Goal: Task Accomplishment & Management: Complete application form

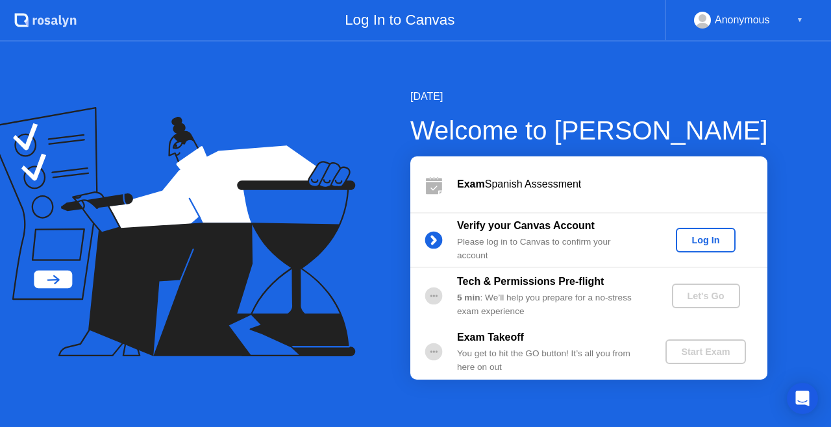
click at [714, 232] on button "Log In" at bounding box center [705, 240] width 59 height 25
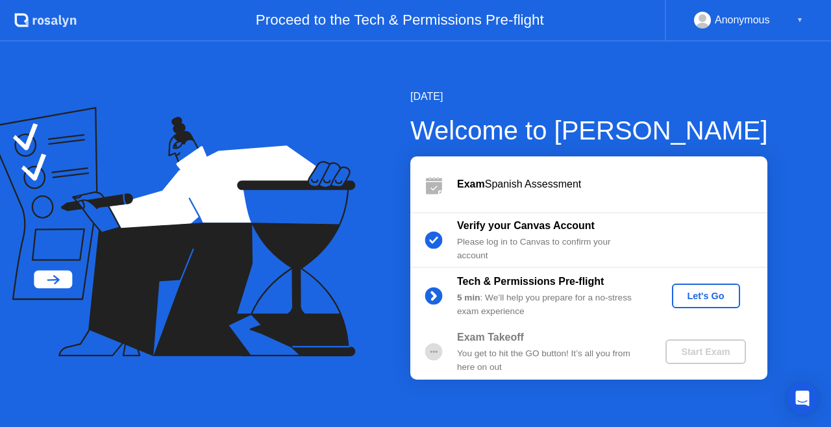
click at [722, 301] on div "Let's Go" at bounding box center [706, 296] width 58 height 10
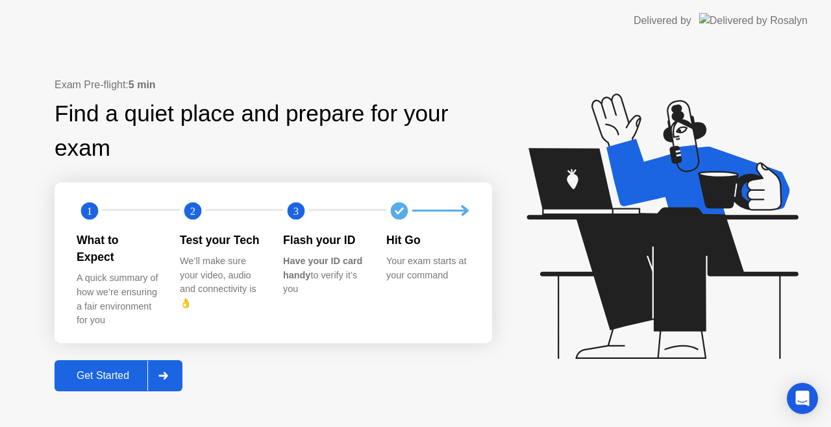
click at [142, 360] on button "Get Started" at bounding box center [119, 375] width 128 height 31
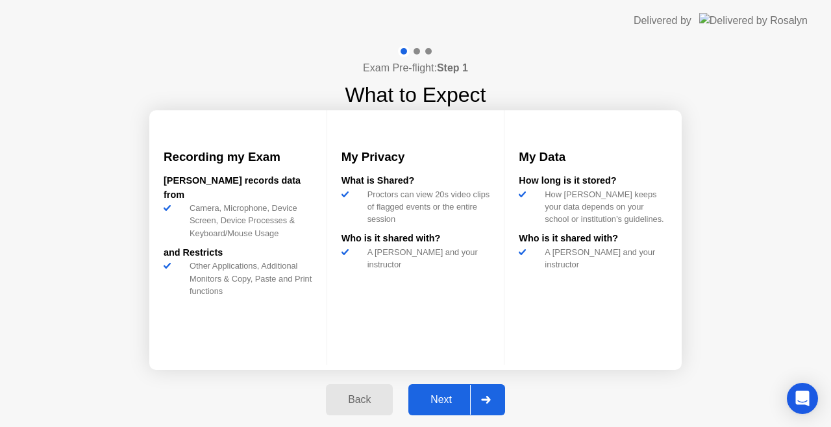
click at [484, 400] on icon at bounding box center [485, 400] width 9 height 8
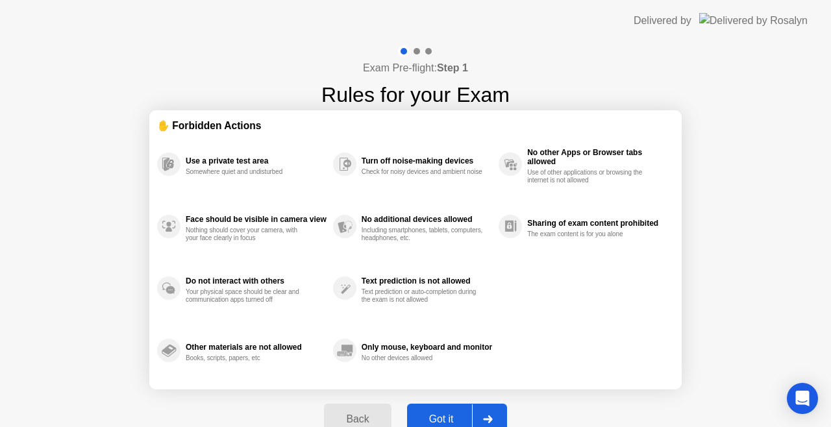
click at [464, 410] on button "Got it" at bounding box center [457, 419] width 100 height 31
select select "**********"
select select "*******"
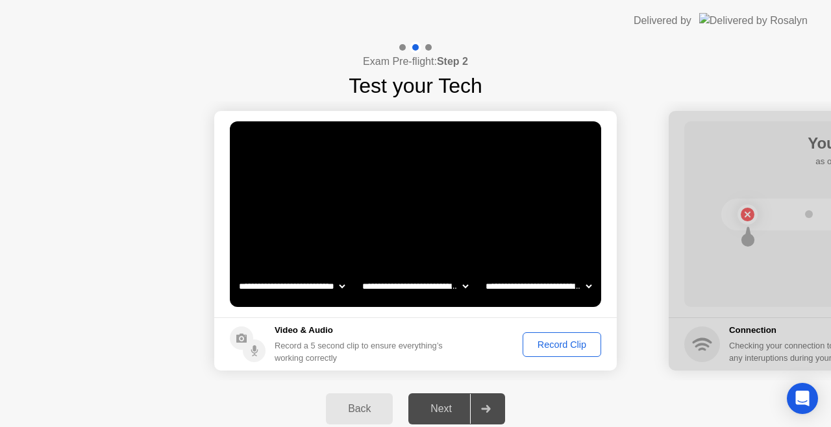
click at [554, 345] on div "Record Clip" at bounding box center [561, 344] width 69 height 10
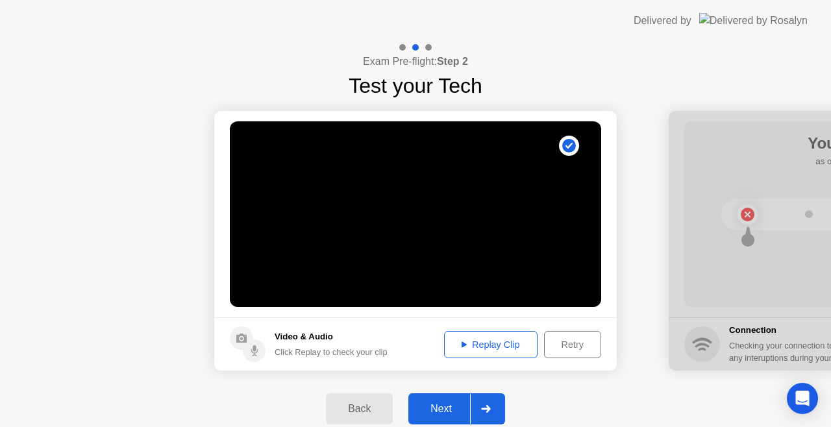
click at [485, 414] on div at bounding box center [485, 409] width 31 height 30
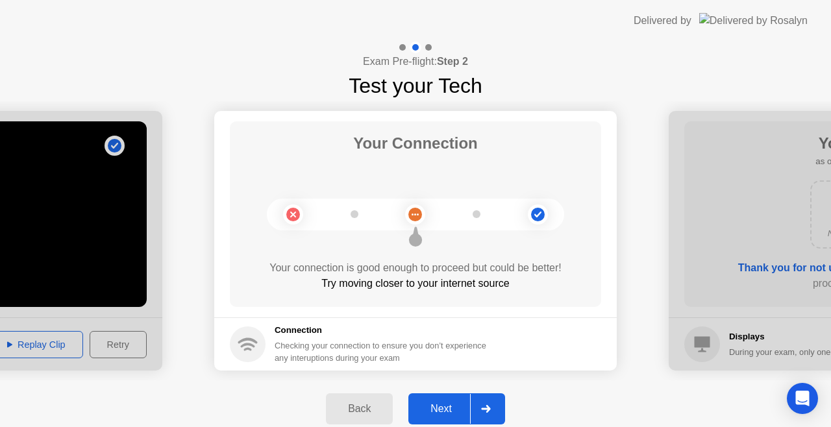
click at [485, 410] on icon at bounding box center [486, 409] width 10 height 8
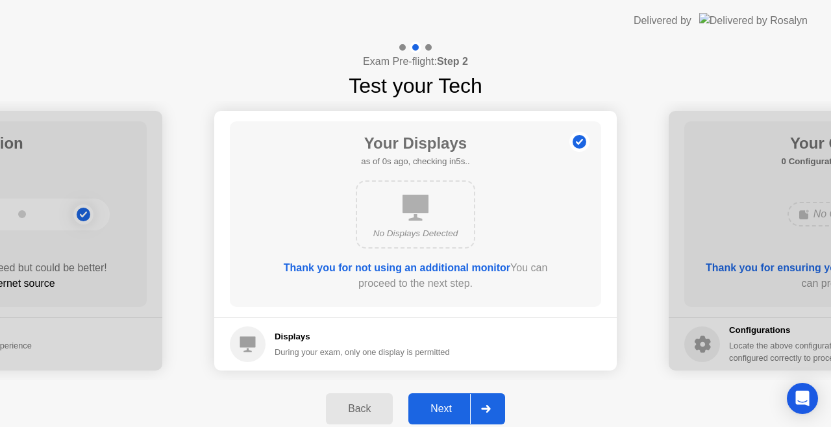
click at [485, 410] on icon at bounding box center [486, 409] width 10 height 8
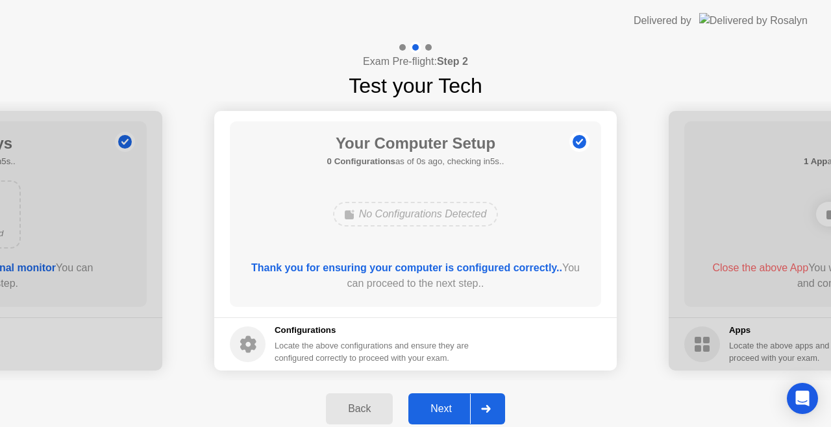
click at [485, 410] on icon at bounding box center [486, 409] width 10 height 8
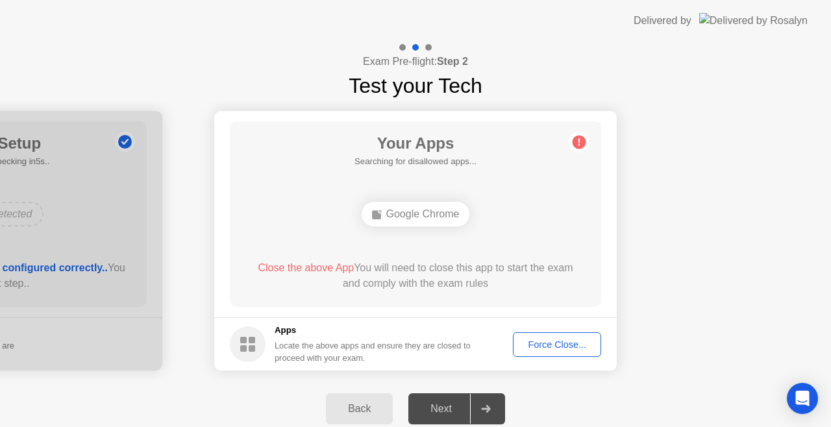
click at [576, 343] on div "Force Close..." at bounding box center [556, 344] width 79 height 10
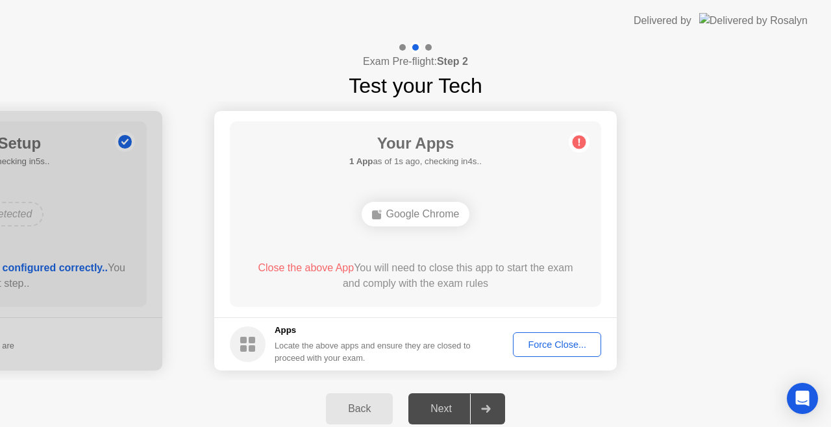
click at [552, 340] on div "Force Close..." at bounding box center [556, 344] width 79 height 10
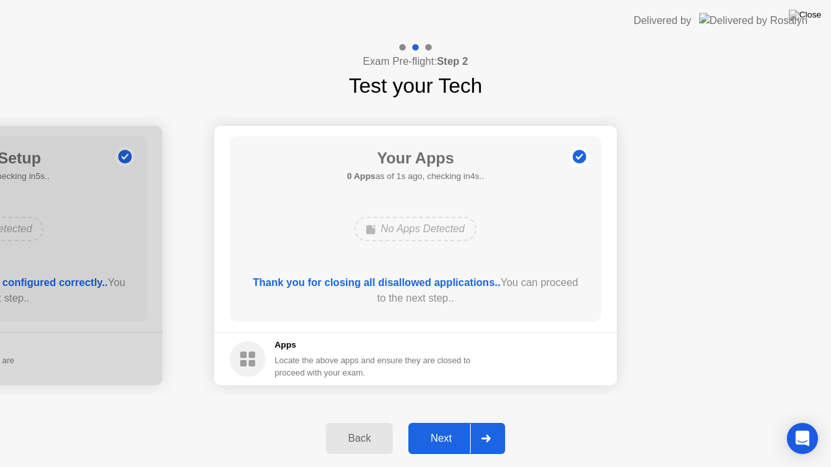
click at [448, 426] on div "Next" at bounding box center [441, 439] width 58 height 12
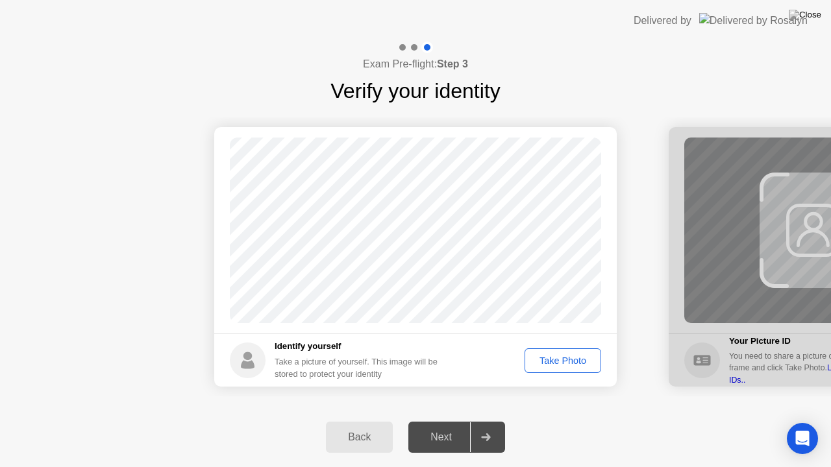
click at [562, 361] on div "Take Photo" at bounding box center [562, 361] width 67 height 10
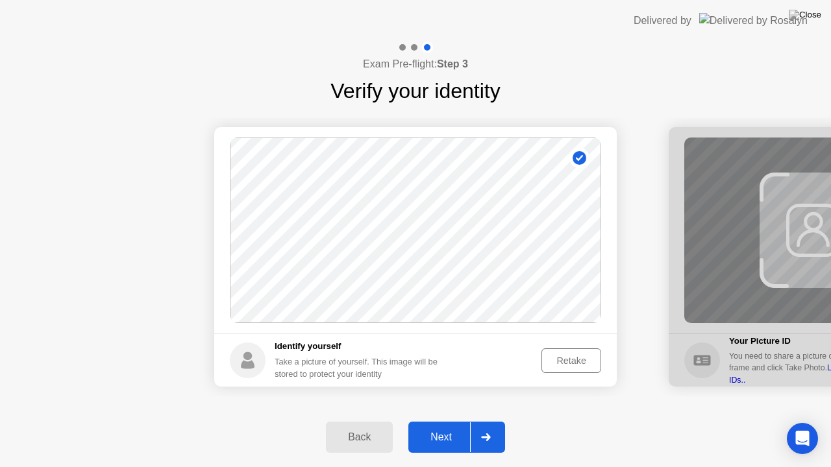
click at [465, 426] on div "Next" at bounding box center [441, 438] width 58 height 12
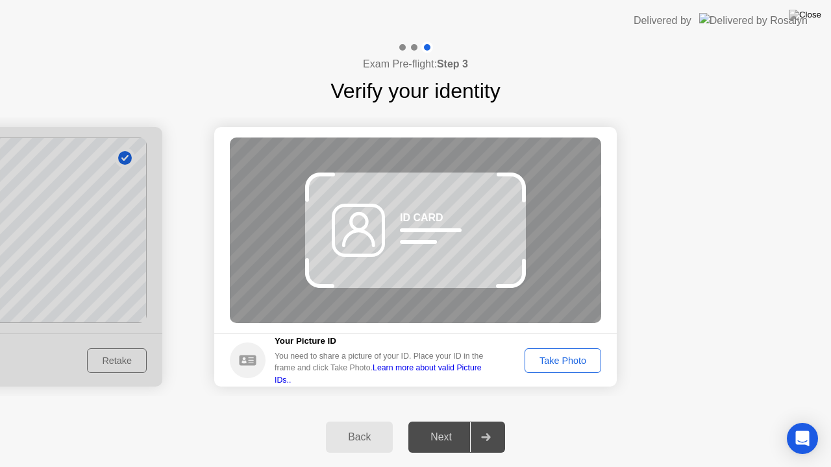
click at [559, 357] on div "Take Photo" at bounding box center [562, 361] width 67 height 10
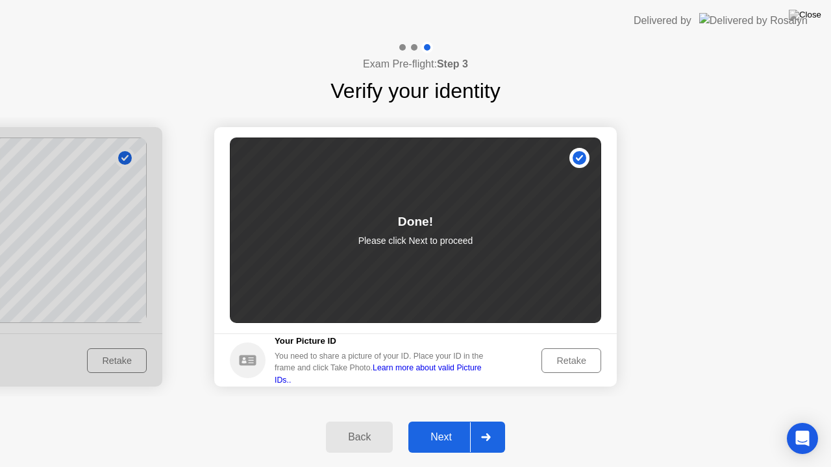
click at [483, 426] on div at bounding box center [485, 437] width 31 height 30
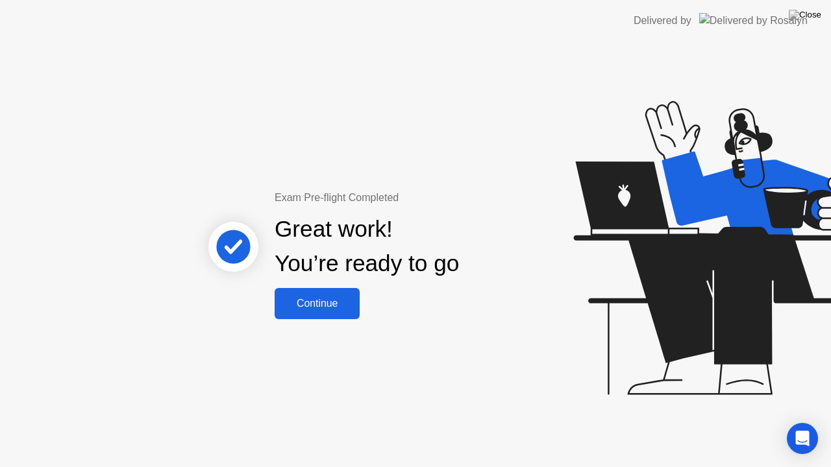
click at [323, 305] on div "Continue" at bounding box center [316, 304] width 77 height 12
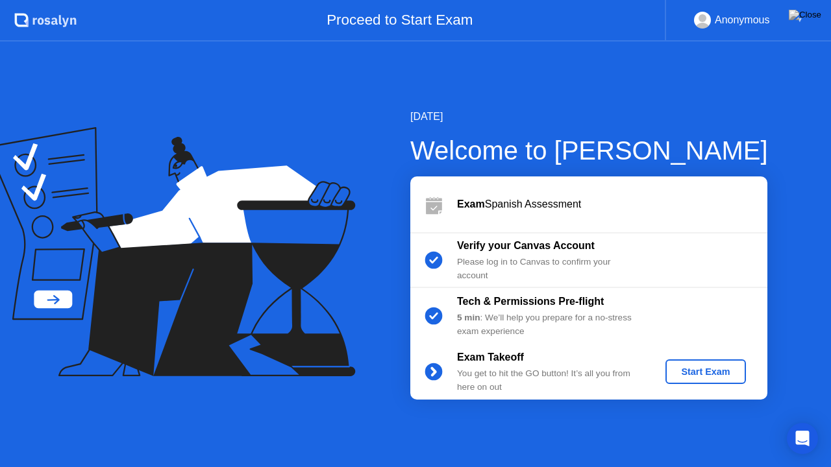
click at [694, 375] on div "Start Exam" at bounding box center [704, 372] width 69 height 10
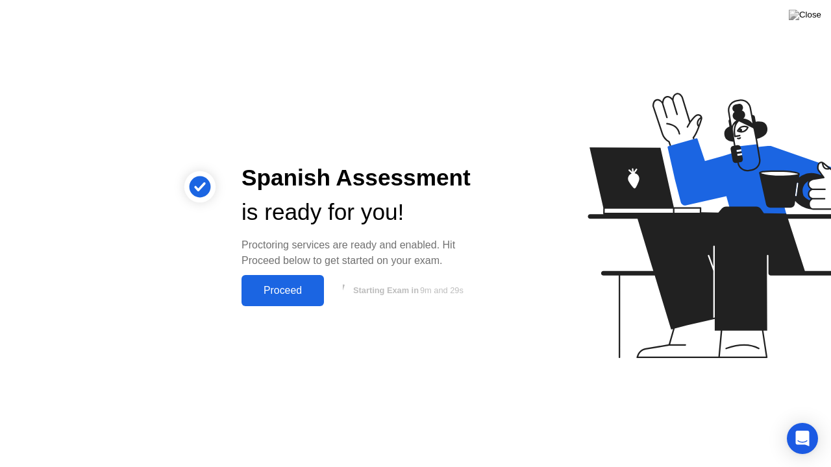
click at [278, 290] on div "Proceed" at bounding box center [282, 291] width 75 height 12
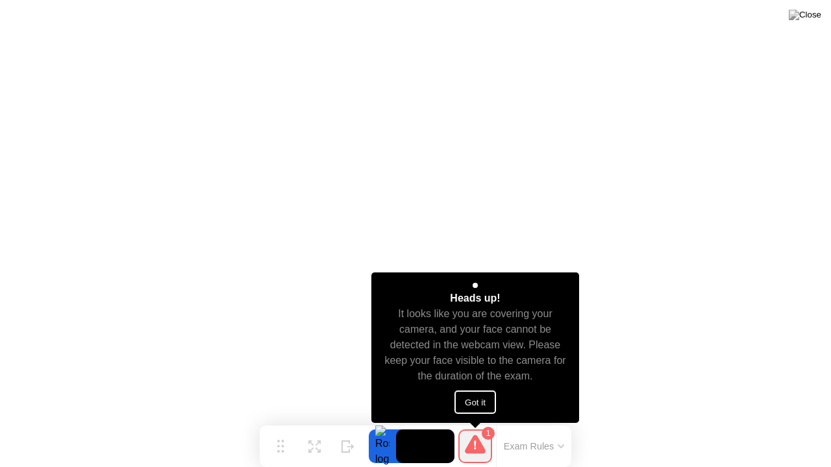
click at [479, 399] on button "Got it" at bounding box center [475, 402] width 42 height 23
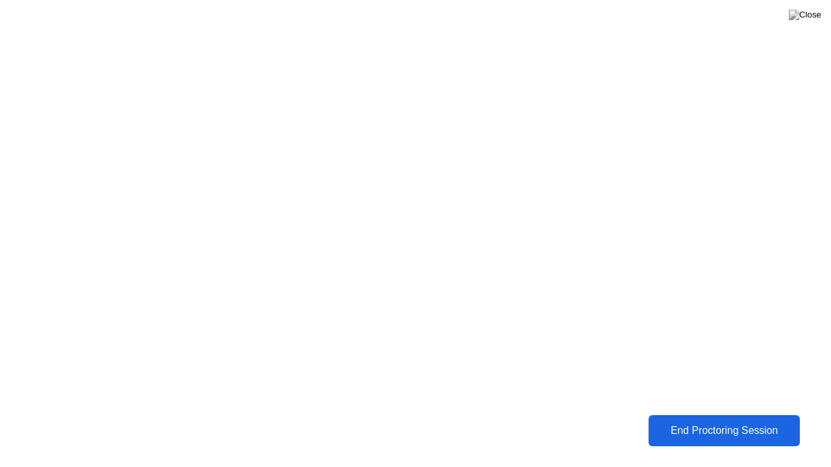
click at [766, 426] on div "End Proctoring Session" at bounding box center [724, 431] width 145 height 12
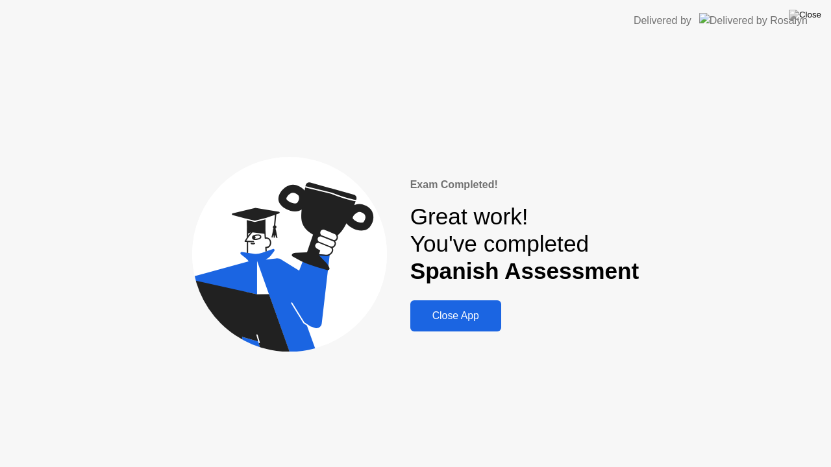
click at [468, 312] on div "Close App" at bounding box center [455, 316] width 83 height 12
